Goal: Check status: Check status

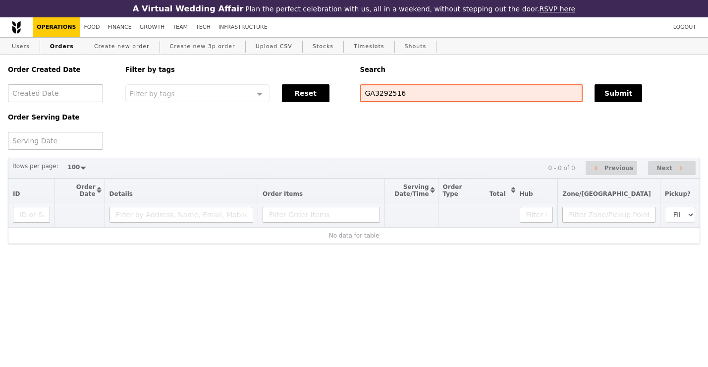
select select "100"
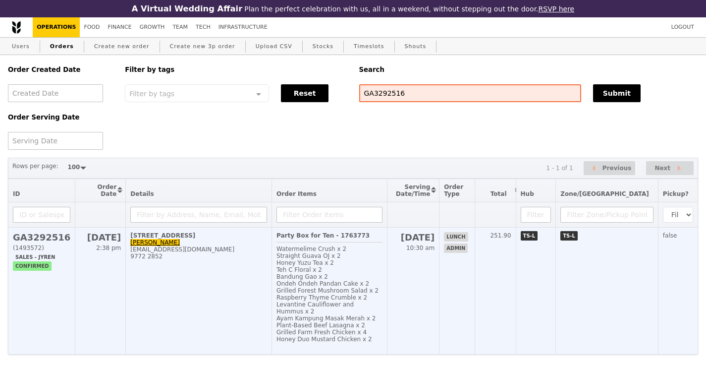
scroll to position [22, 0]
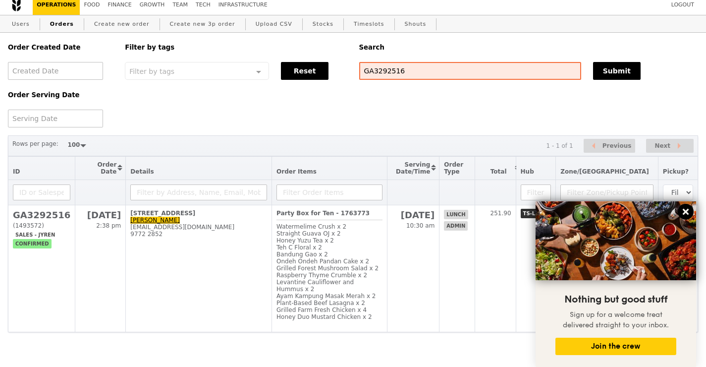
click at [685, 212] on icon at bounding box center [686, 212] width 6 height 6
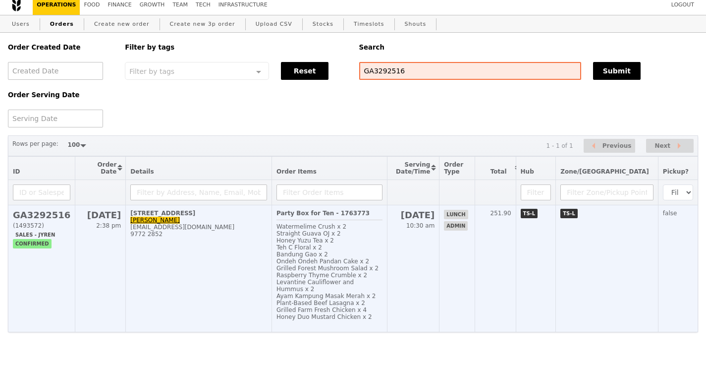
click at [268, 258] on td "[STREET_ADDRESS]-00 Simon [EMAIL_ADDRESS][DOMAIN_NAME] 9772 2852" at bounding box center [199, 268] width 146 height 127
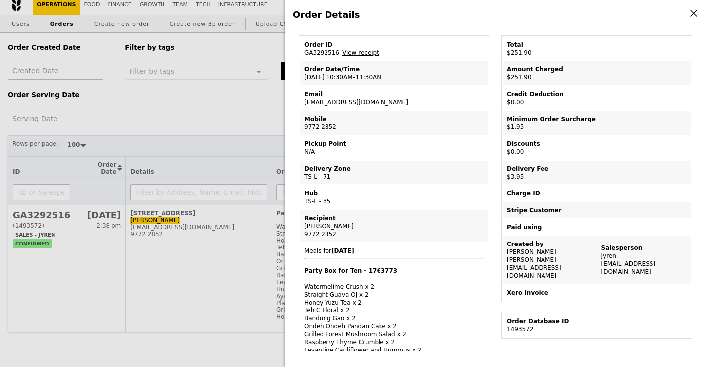
scroll to position [0, 0]
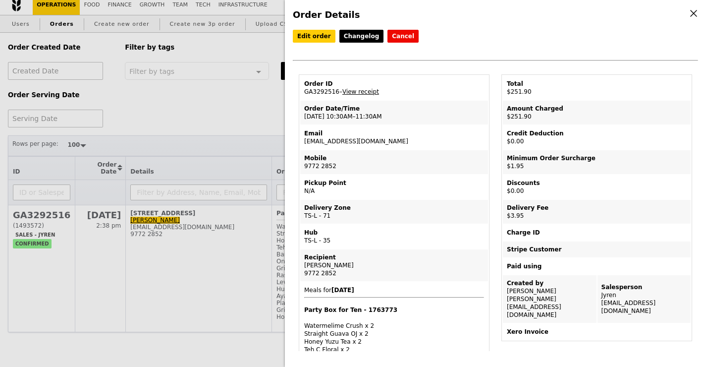
click at [695, 13] on icon at bounding box center [693, 13] width 9 height 9
